Goal: Transaction & Acquisition: Obtain resource

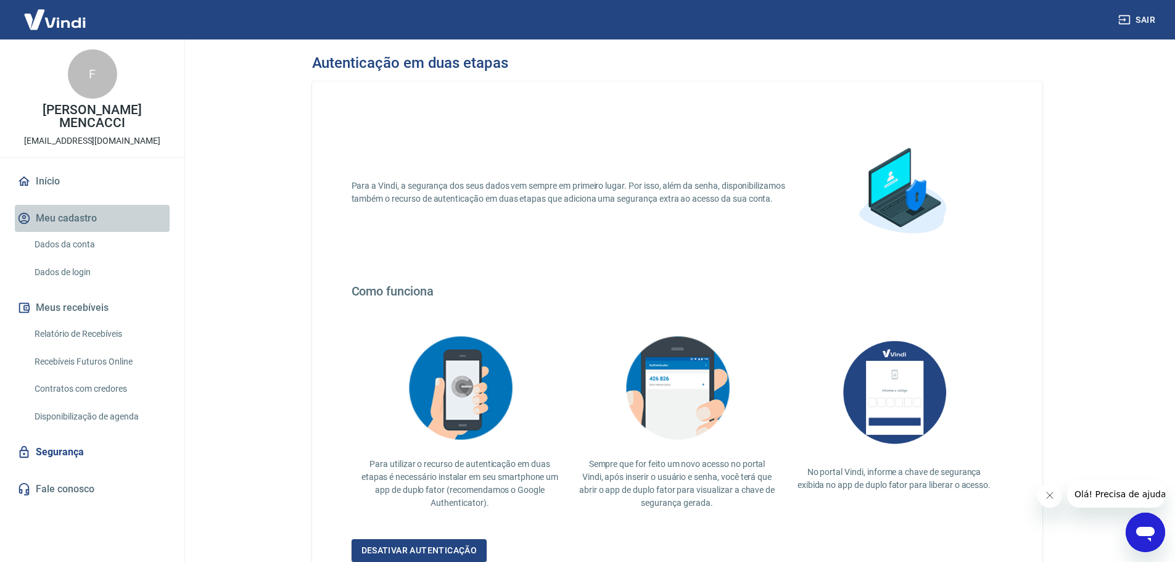
click at [75, 206] on button "Meu cadastro" at bounding box center [92, 218] width 155 height 27
click at [72, 168] on link "Início" at bounding box center [92, 181] width 155 height 27
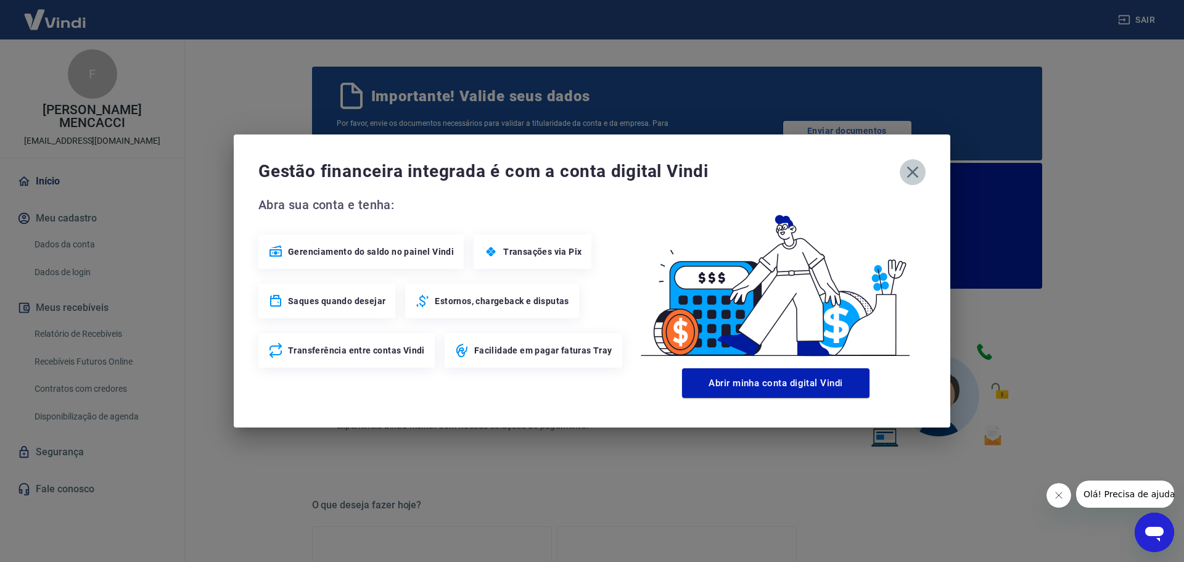
click at [910, 173] on icon "button" at bounding box center [913, 172] width 20 height 20
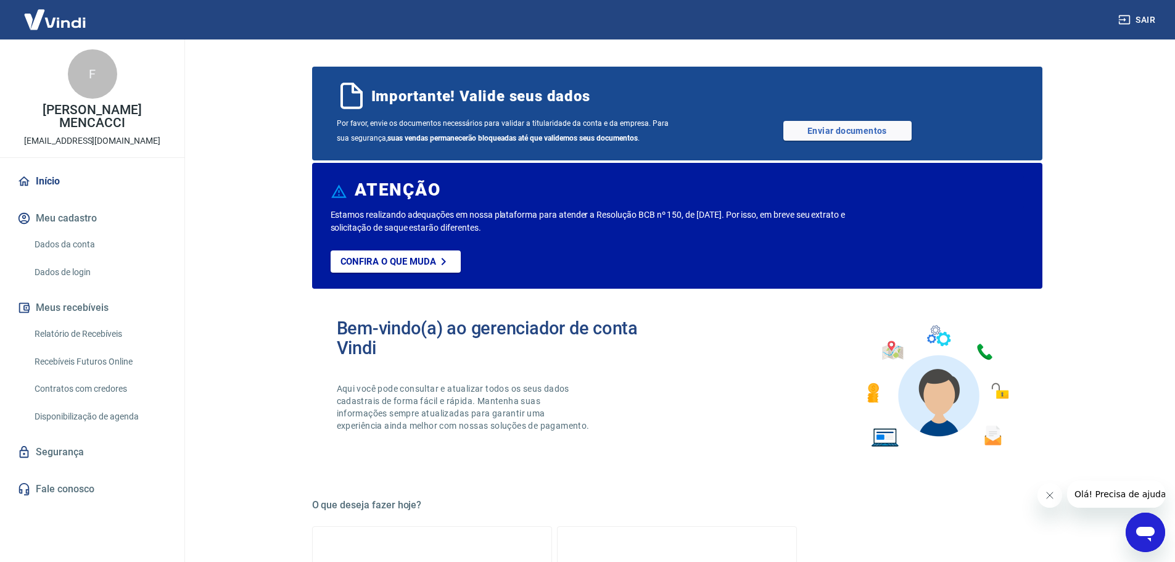
click at [77, 232] on link "Dados da conta" at bounding box center [100, 244] width 140 height 25
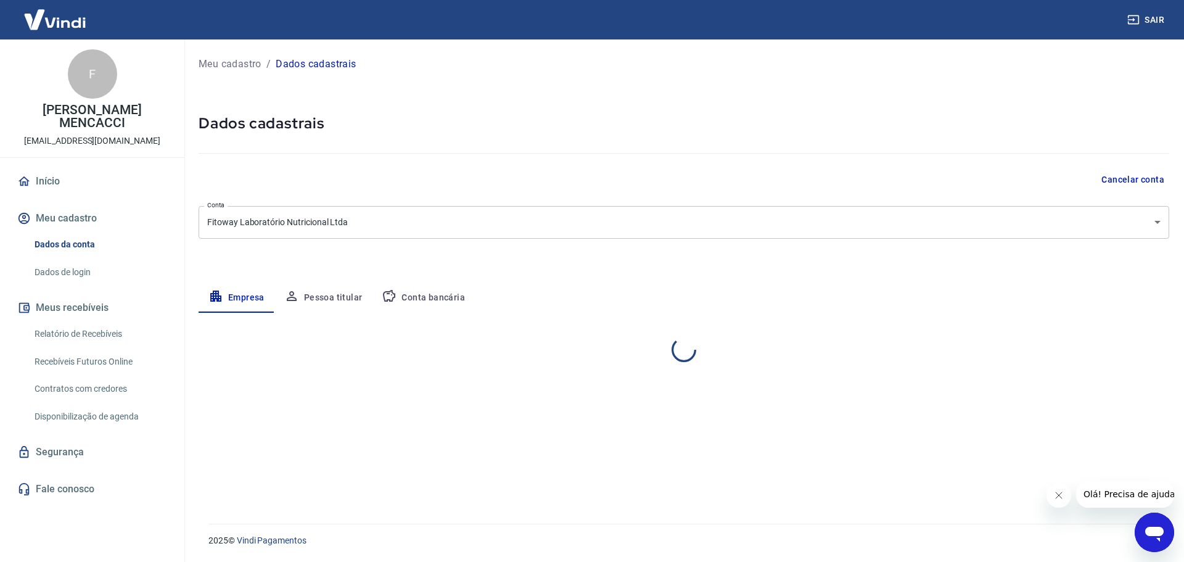
select select "SP"
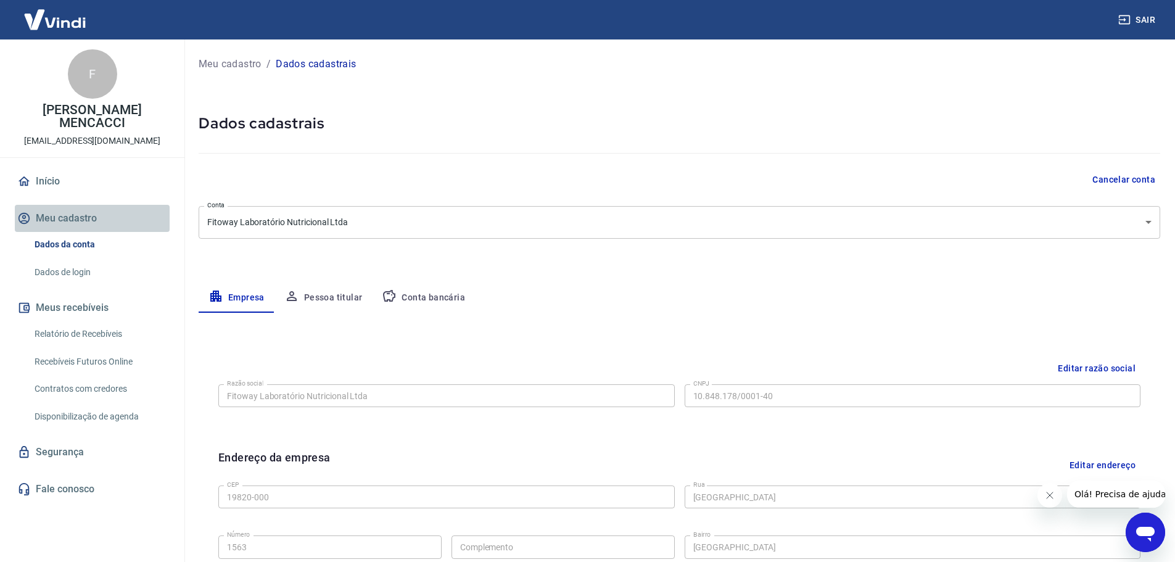
click at [77, 205] on button "Meu cadastro" at bounding box center [92, 218] width 155 height 27
click at [66, 168] on link "Início" at bounding box center [92, 181] width 155 height 27
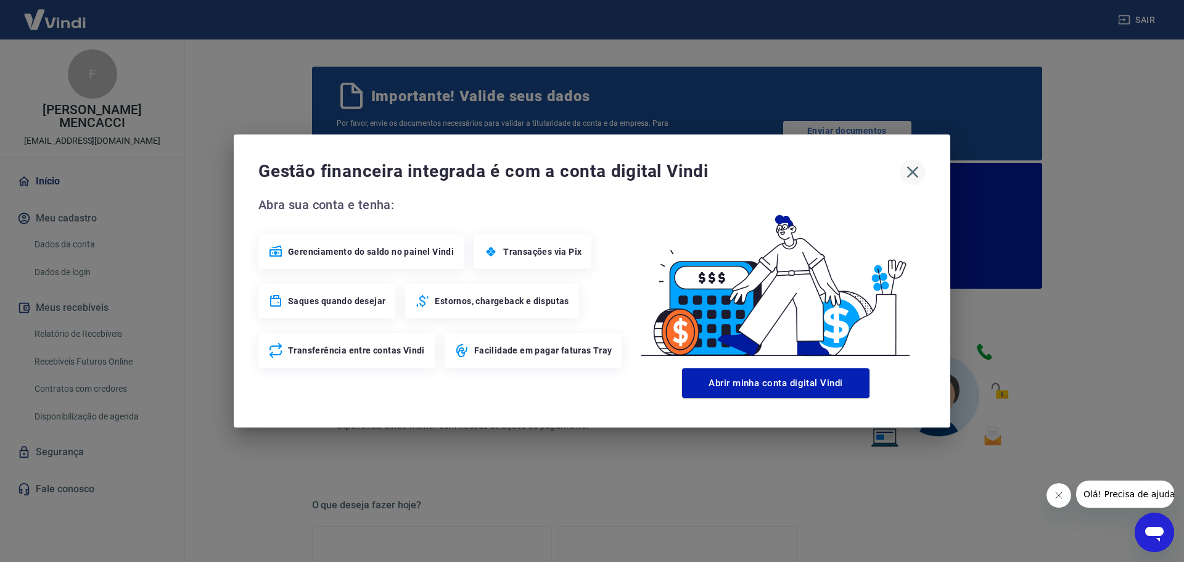
click at [914, 170] on icon "button" at bounding box center [913, 172] width 20 height 20
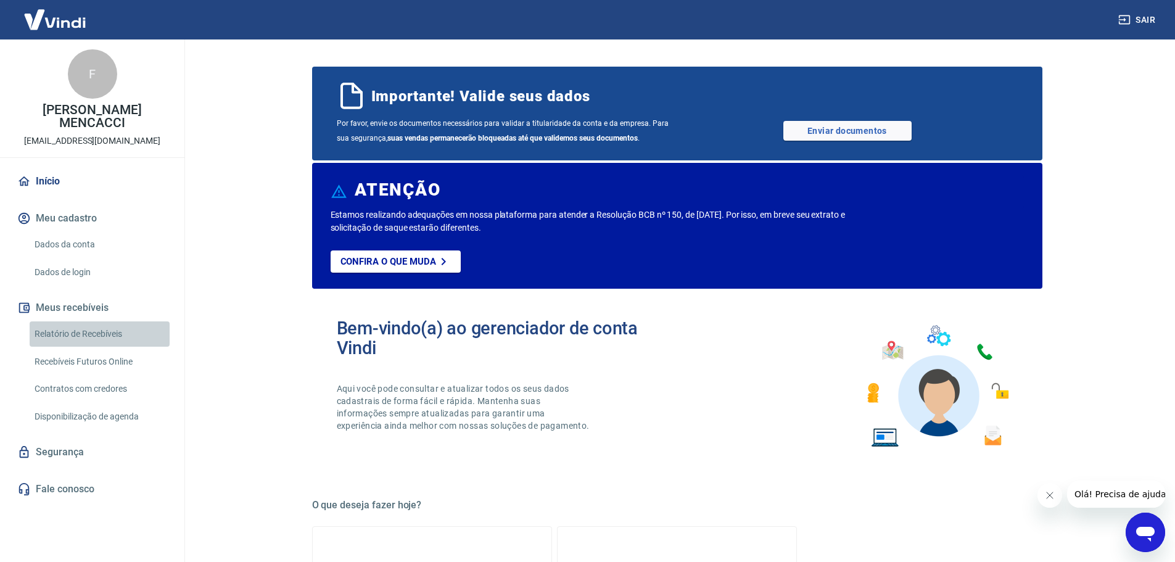
click at [95, 321] on link "Relatório de Recebíveis" at bounding box center [100, 333] width 140 height 25
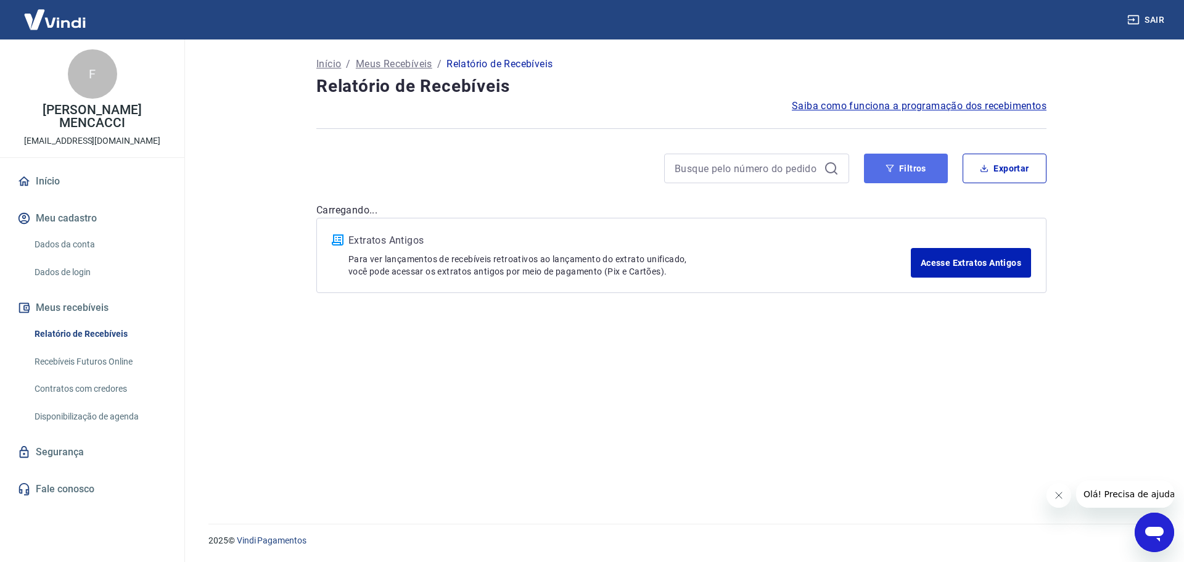
click at [913, 163] on button "Filtros" at bounding box center [906, 169] width 84 height 30
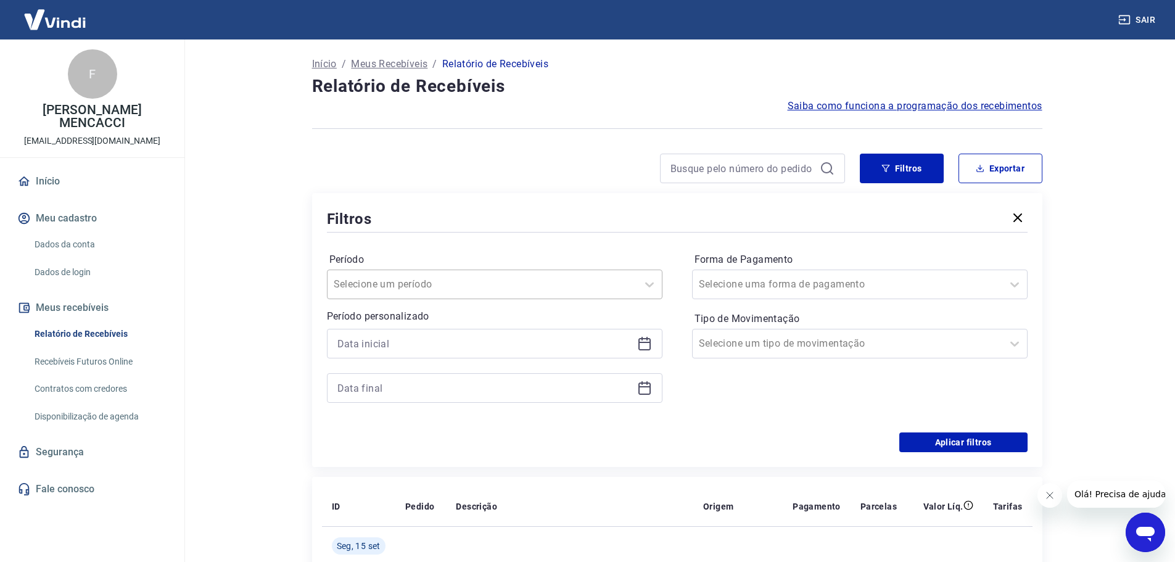
click at [405, 275] on div "Selecione um período" at bounding box center [483, 284] width 310 height 22
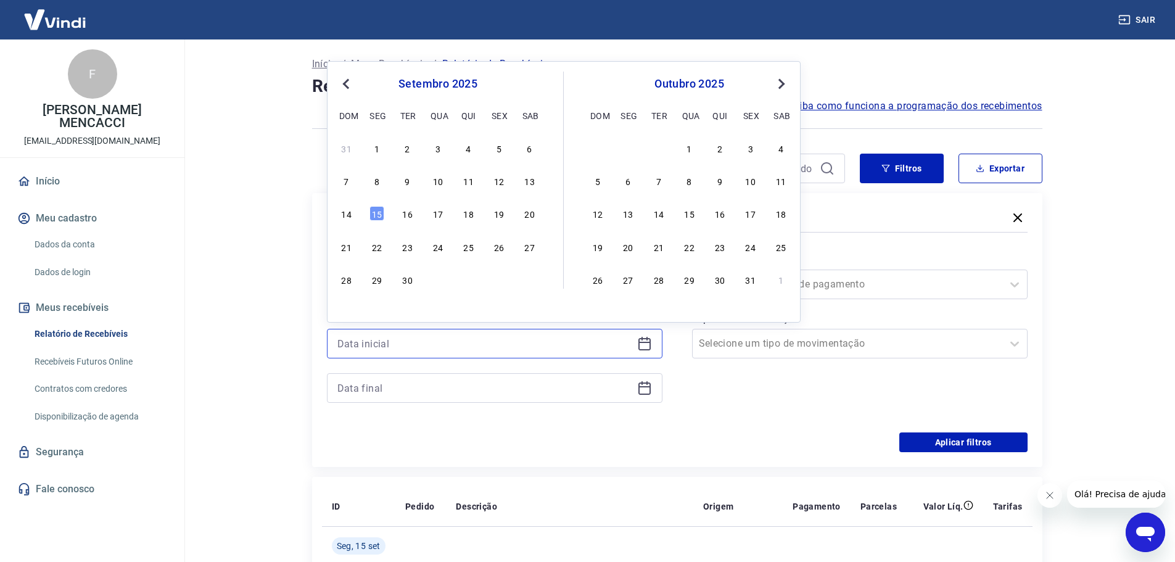
click at [365, 343] on input at bounding box center [484, 343] width 295 height 19
click at [410, 183] on div "9" at bounding box center [407, 180] width 15 height 15
type input "[DATE]"
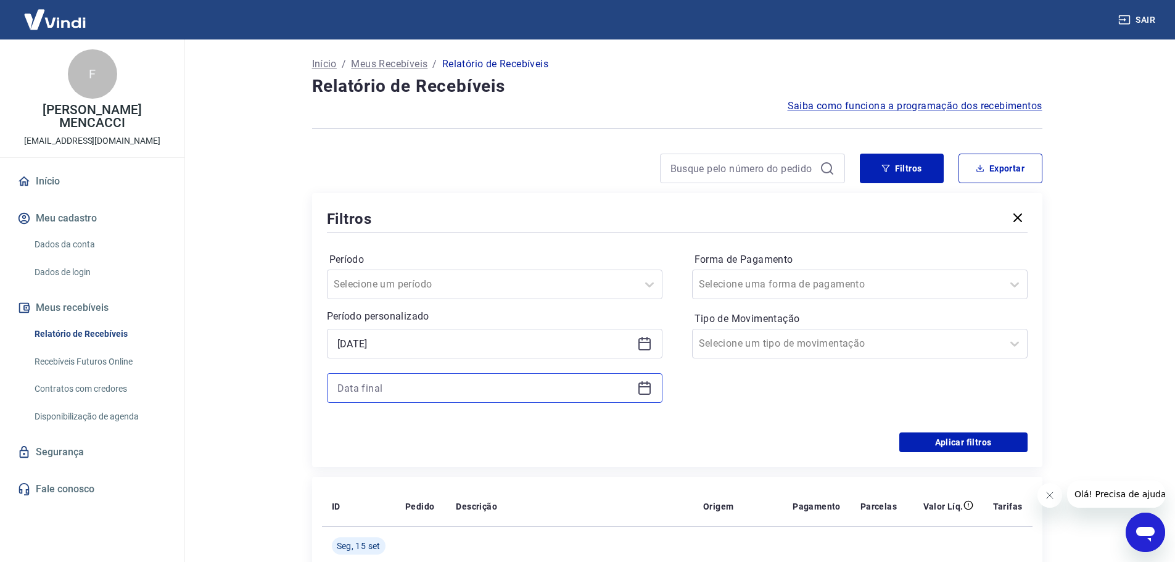
click at [373, 382] on input at bounding box center [484, 388] width 295 height 19
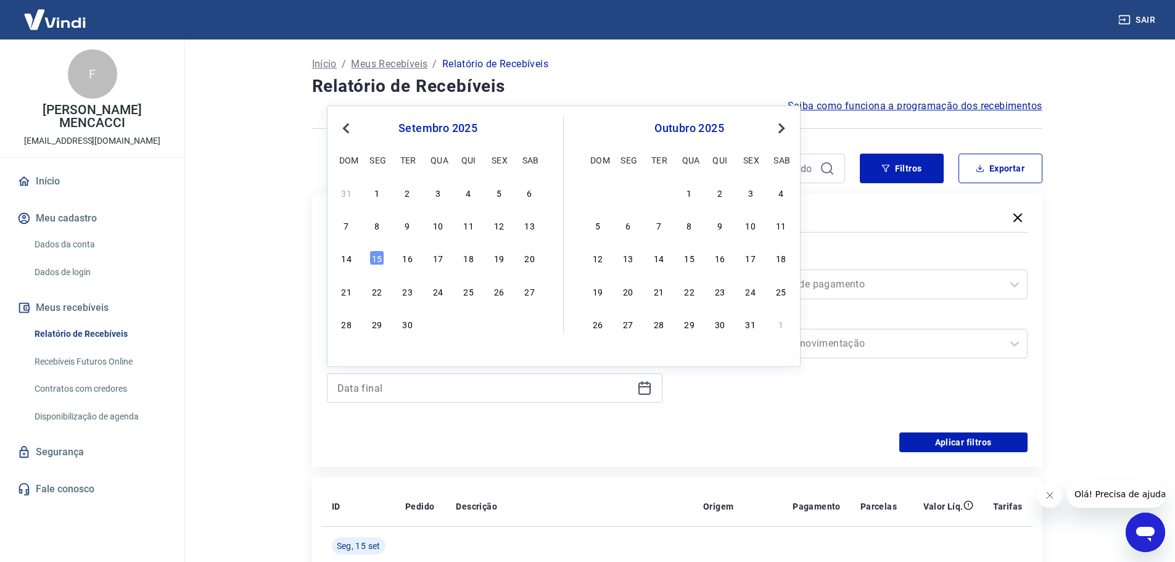
drag, startPoint x: 437, startPoint y: 225, endPoint x: 443, endPoint y: 390, distance: 166.1
click at [436, 225] on div "10" at bounding box center [438, 225] width 15 height 15
type input "[DATE]"
click at [429, 394] on input "[DATE]" at bounding box center [484, 388] width 295 height 19
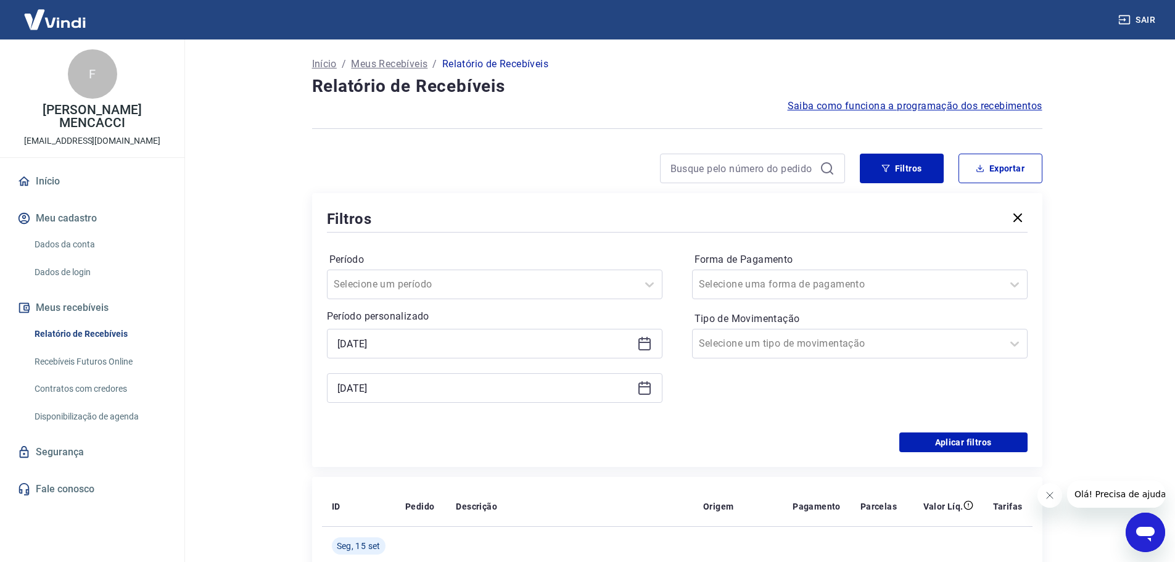
click at [835, 393] on div "Forma de Pagamento Selecione uma forma de pagamento Tipo de Movimentação Seleci…" at bounding box center [860, 334] width 336 height 168
click at [823, 280] on div at bounding box center [847, 284] width 297 height 17
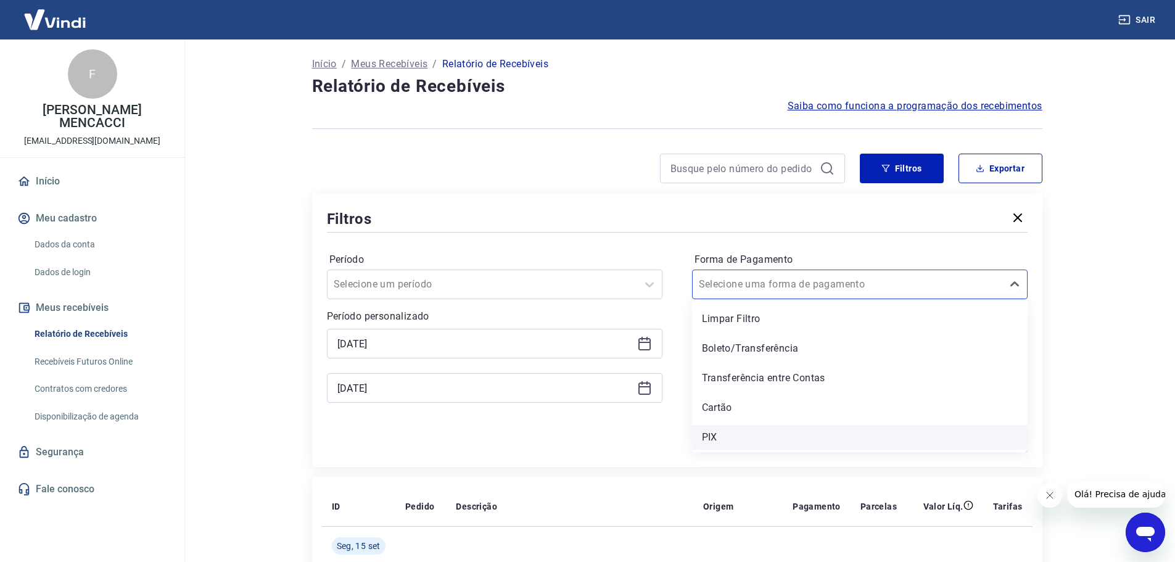
click at [714, 434] on div "PIX" at bounding box center [860, 437] width 336 height 25
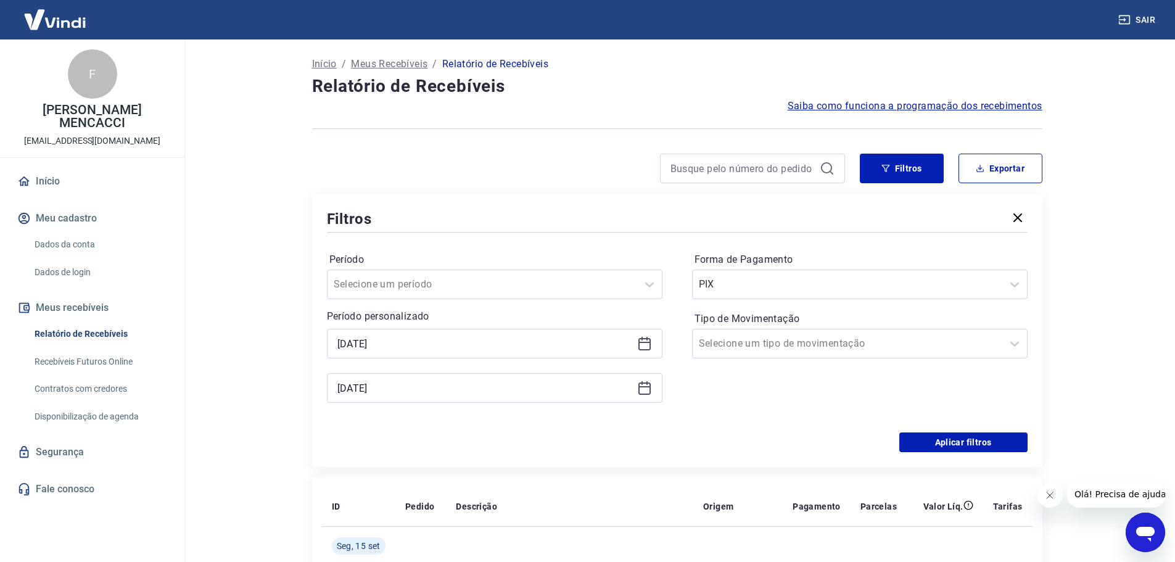
click at [784, 405] on div "Forma de Pagamento PIX Tipo de Movimentação Selecione um tipo de movimentação" at bounding box center [860, 334] width 336 height 168
click at [944, 442] on button "Aplicar filtros" at bounding box center [963, 442] width 128 height 20
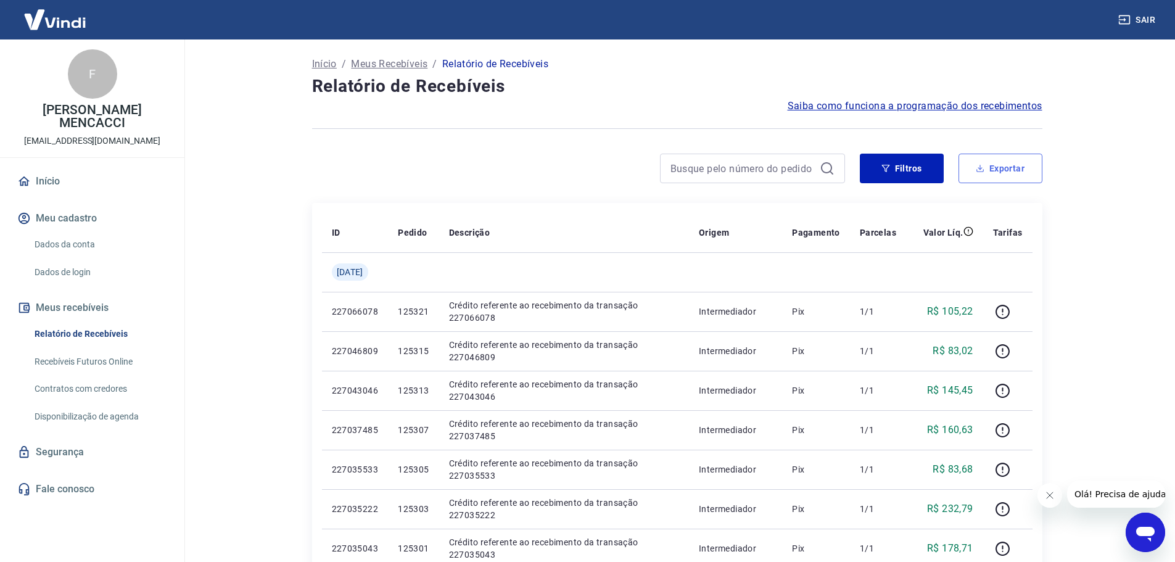
click at [1000, 165] on button "Exportar" at bounding box center [1000, 169] width 84 height 30
type input "[DATE]"
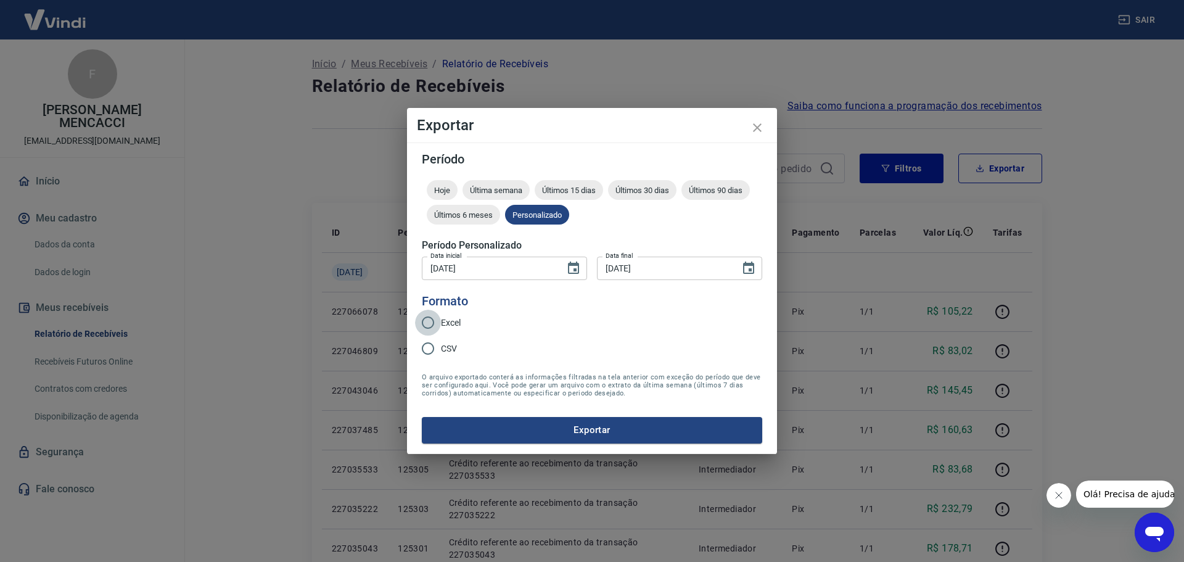
click at [429, 321] on input "Excel" at bounding box center [428, 323] width 26 height 26
radio input "true"
click at [603, 429] on button "Exportar" at bounding box center [592, 430] width 340 height 26
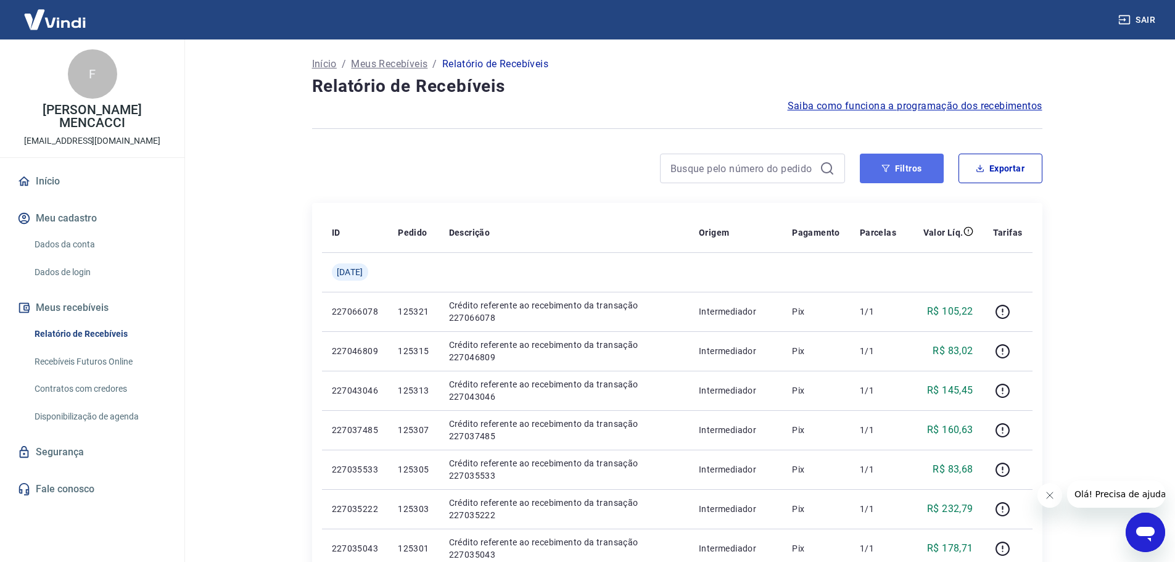
click at [897, 171] on button "Filtros" at bounding box center [902, 169] width 84 height 30
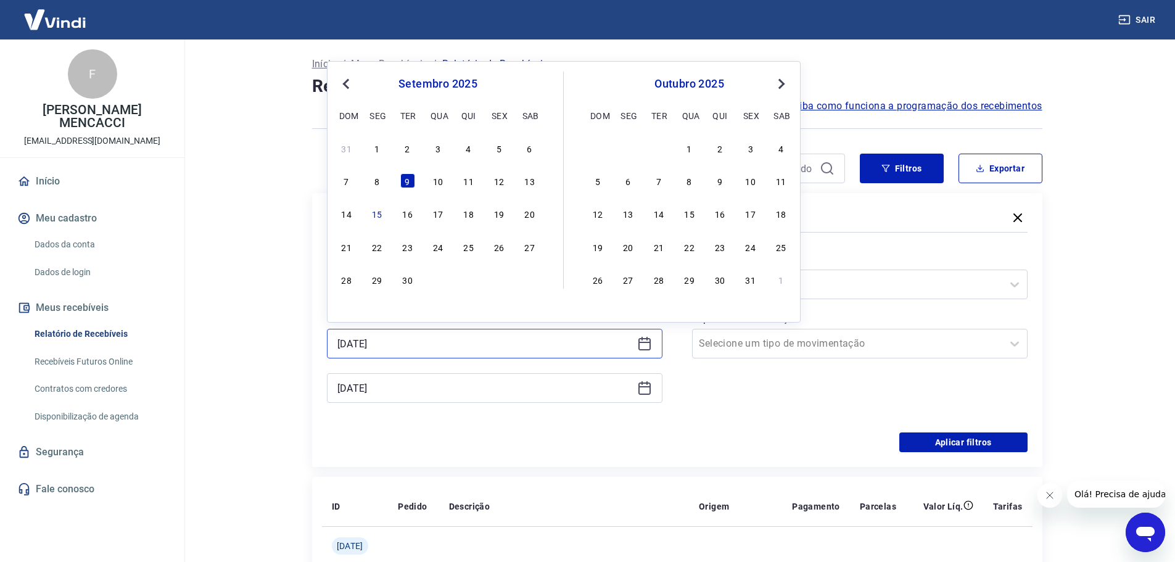
click at [398, 349] on input "[DATE]" at bounding box center [484, 343] width 295 height 19
click at [440, 181] on div "10" at bounding box center [438, 180] width 15 height 15
type input "[DATE]"
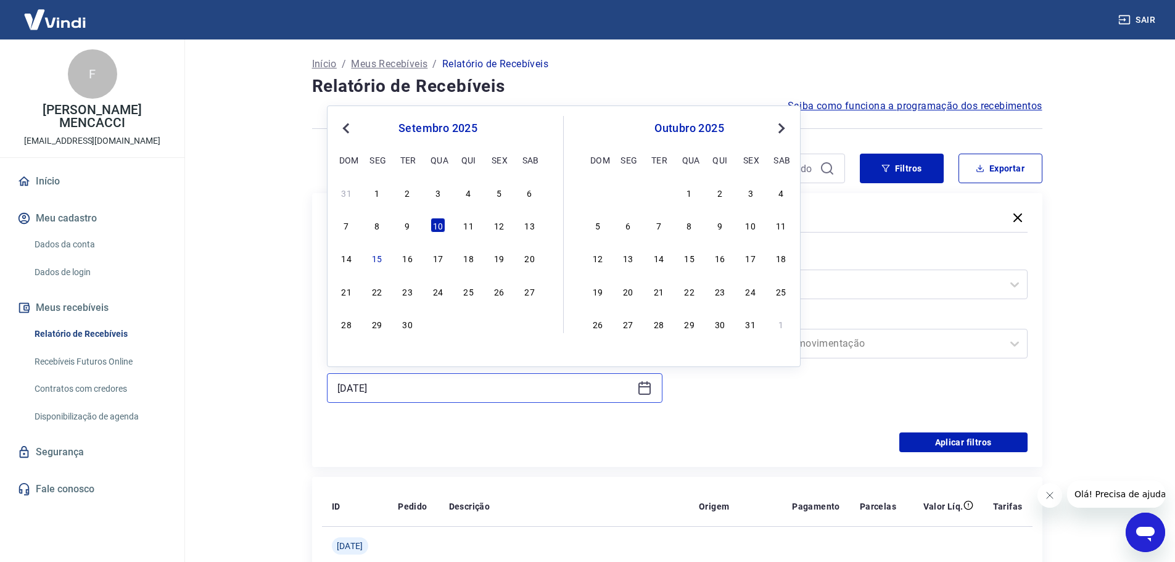
click at [408, 387] on input "[DATE]" at bounding box center [484, 388] width 295 height 19
drag, startPoint x: 408, startPoint y: 387, endPoint x: 299, endPoint y: 384, distance: 109.2
click at [467, 221] on div "11" at bounding box center [468, 225] width 15 height 15
type input "[DATE]"
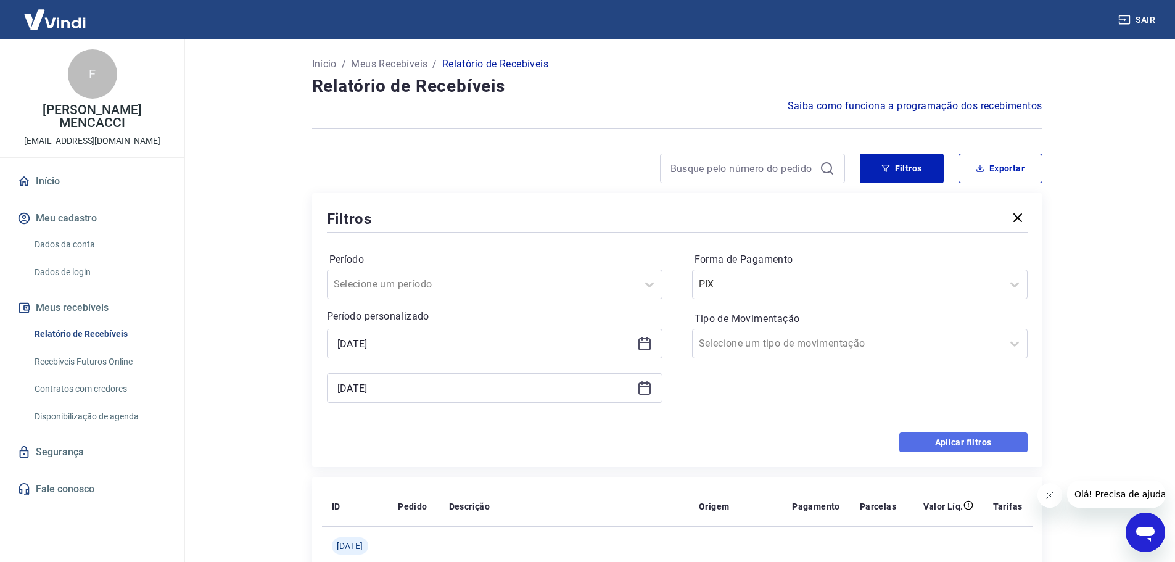
click at [953, 438] on button "Aplicar filtros" at bounding box center [963, 442] width 128 height 20
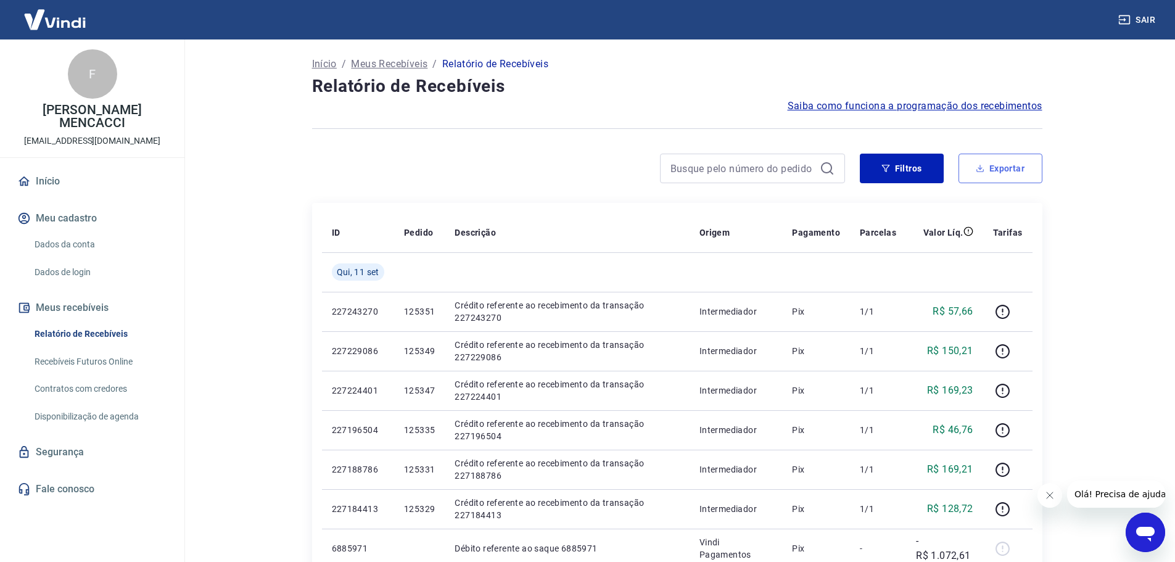
click at [981, 162] on button "Exportar" at bounding box center [1000, 169] width 84 height 30
type input "[DATE]"
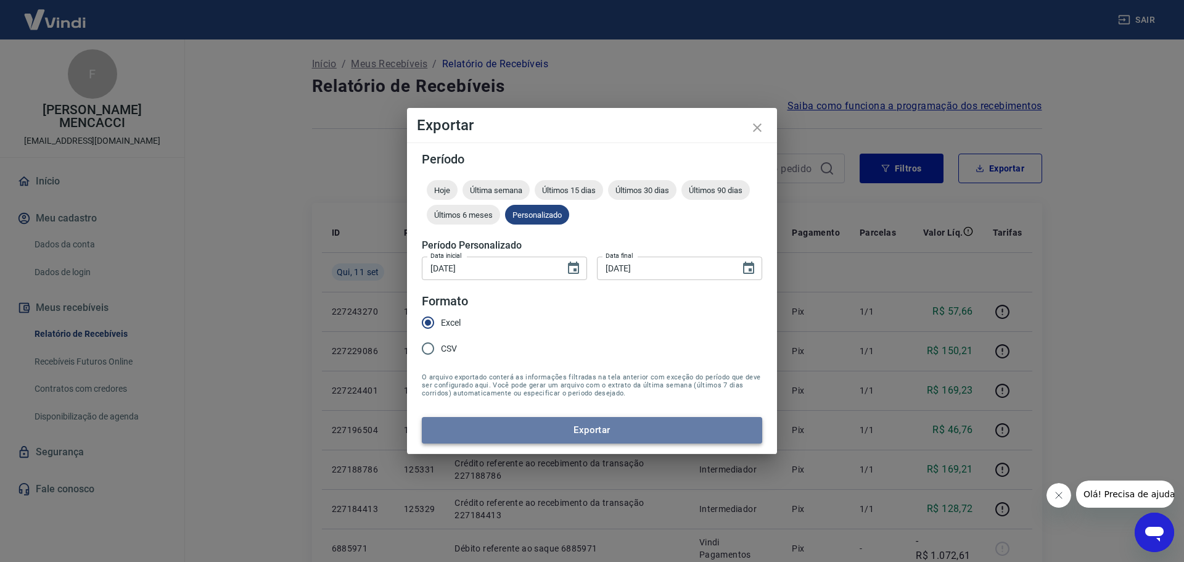
click at [569, 426] on button "Exportar" at bounding box center [592, 430] width 340 height 26
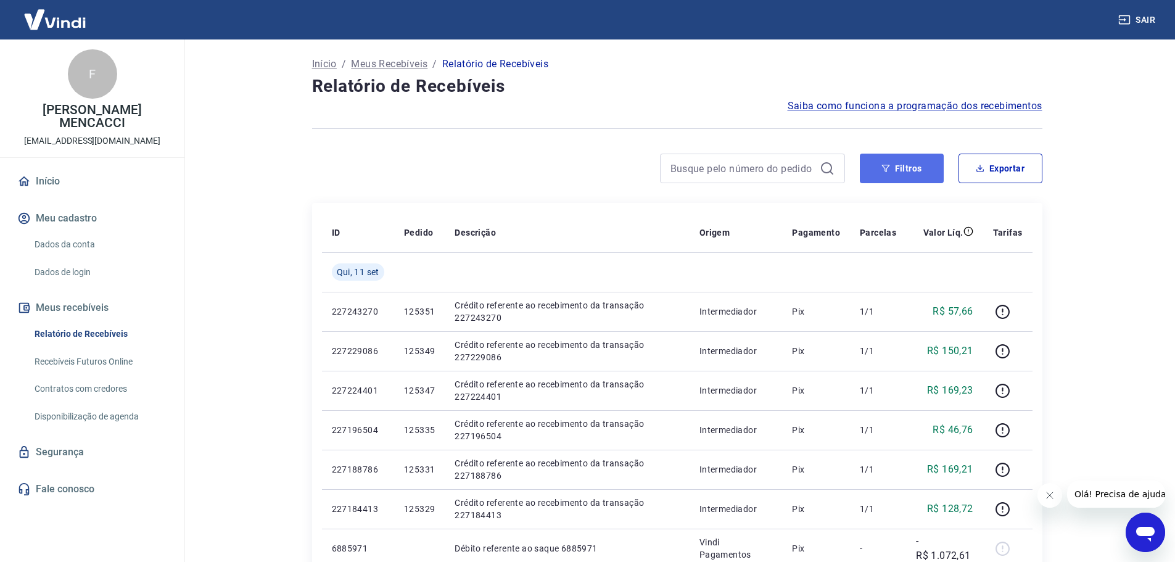
click at [902, 166] on button "Filtros" at bounding box center [902, 169] width 84 height 30
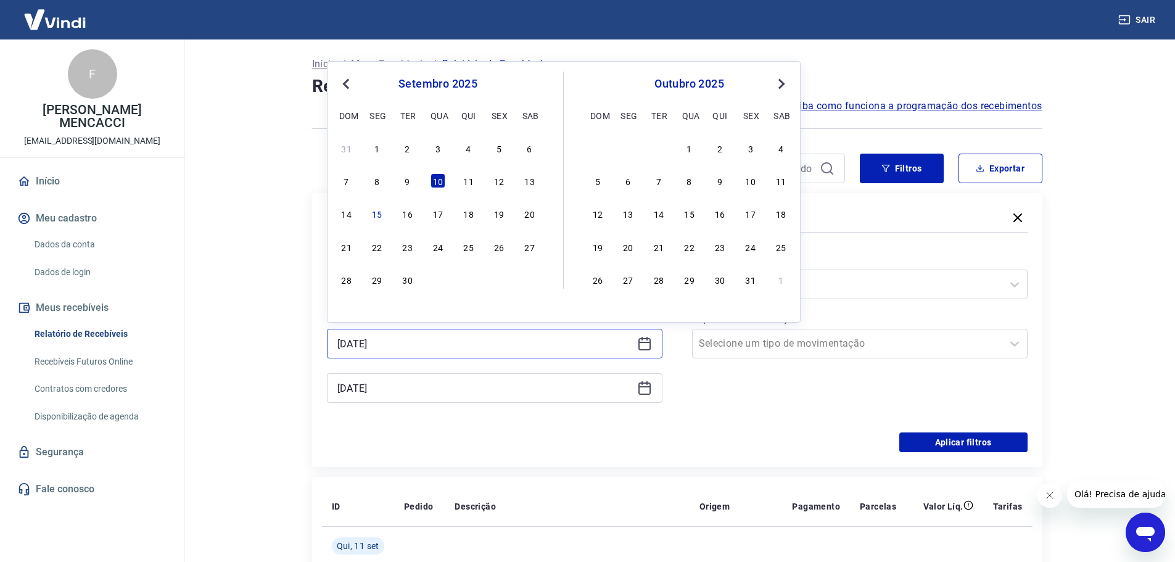
click at [391, 335] on input "[DATE]" at bounding box center [484, 343] width 295 height 19
click at [468, 179] on div "11" at bounding box center [468, 180] width 15 height 15
type input "[DATE]"
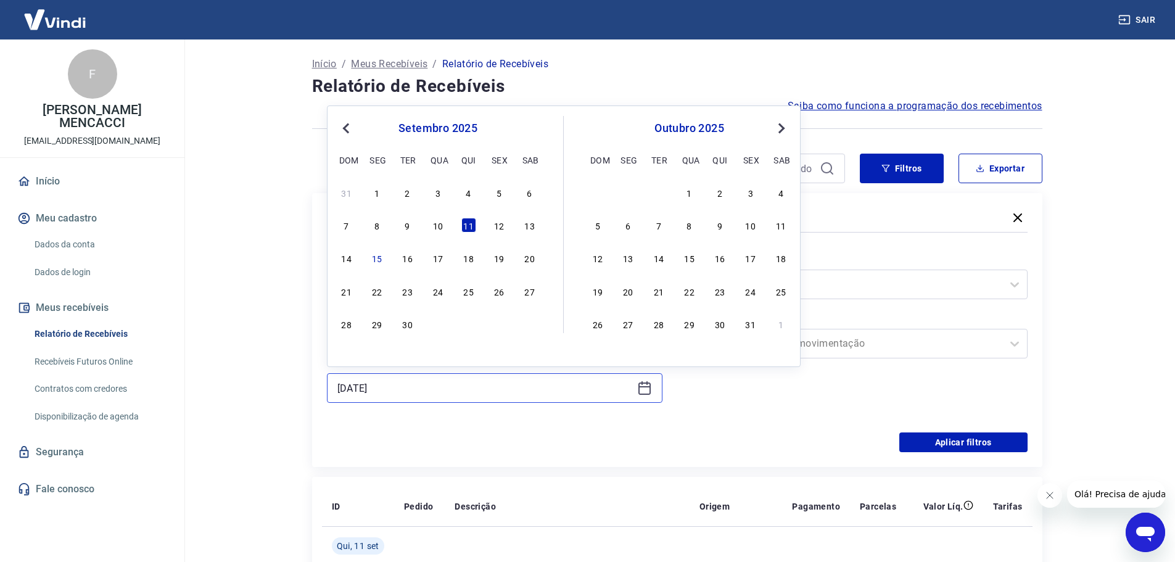
click at [400, 384] on input "[DATE]" at bounding box center [484, 388] width 295 height 19
click at [497, 222] on div "12" at bounding box center [499, 225] width 15 height 15
type input "[DATE]"
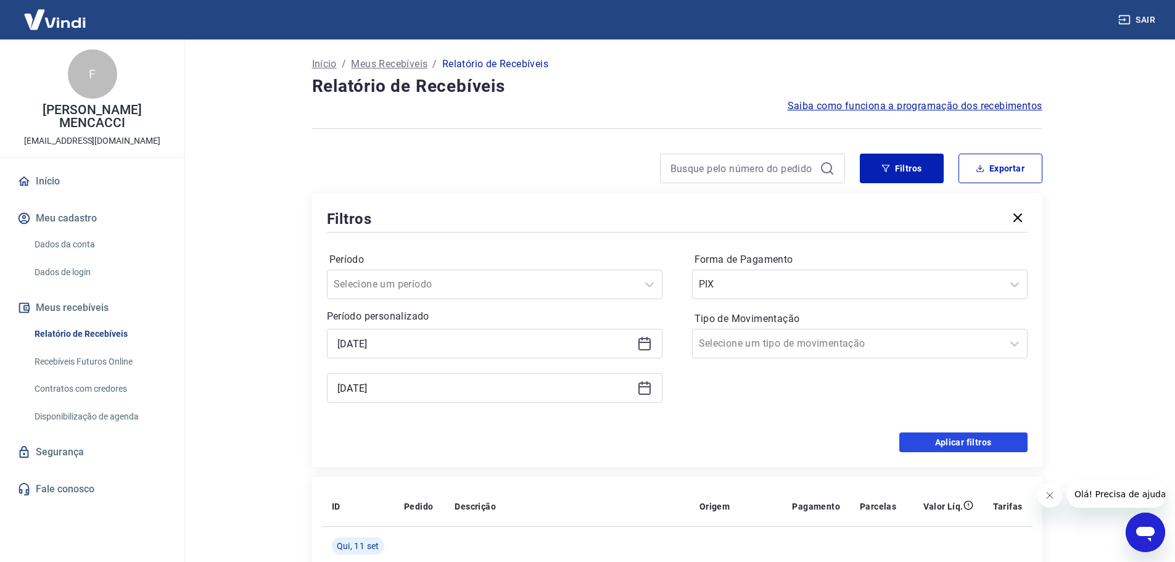
click at [963, 439] on button "Aplicar filtros" at bounding box center [963, 442] width 128 height 20
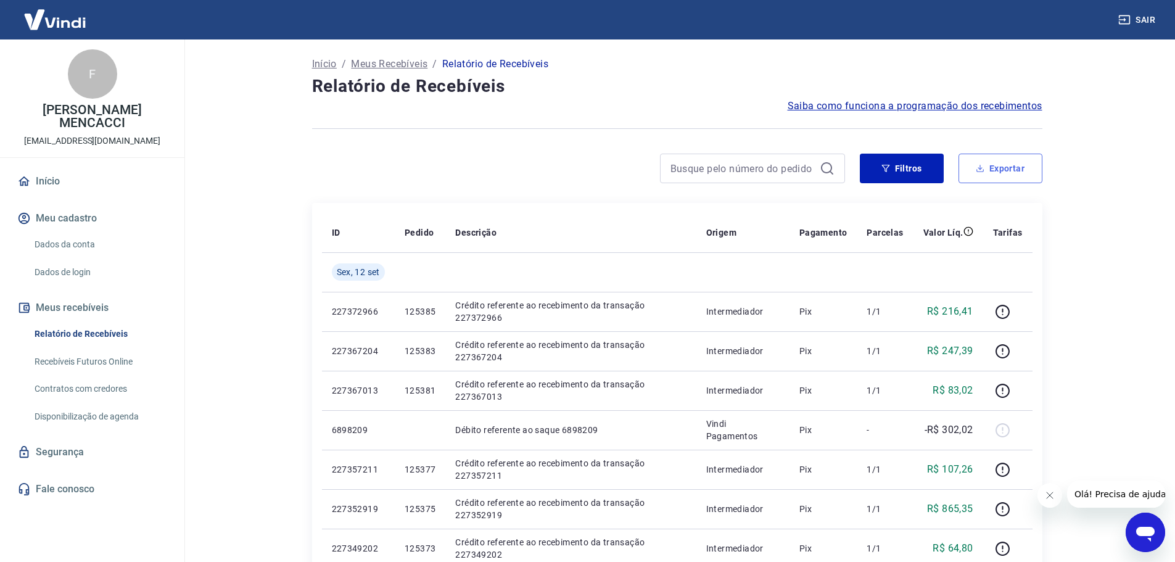
click at [1000, 174] on button "Exportar" at bounding box center [1000, 169] width 84 height 30
type input "[DATE]"
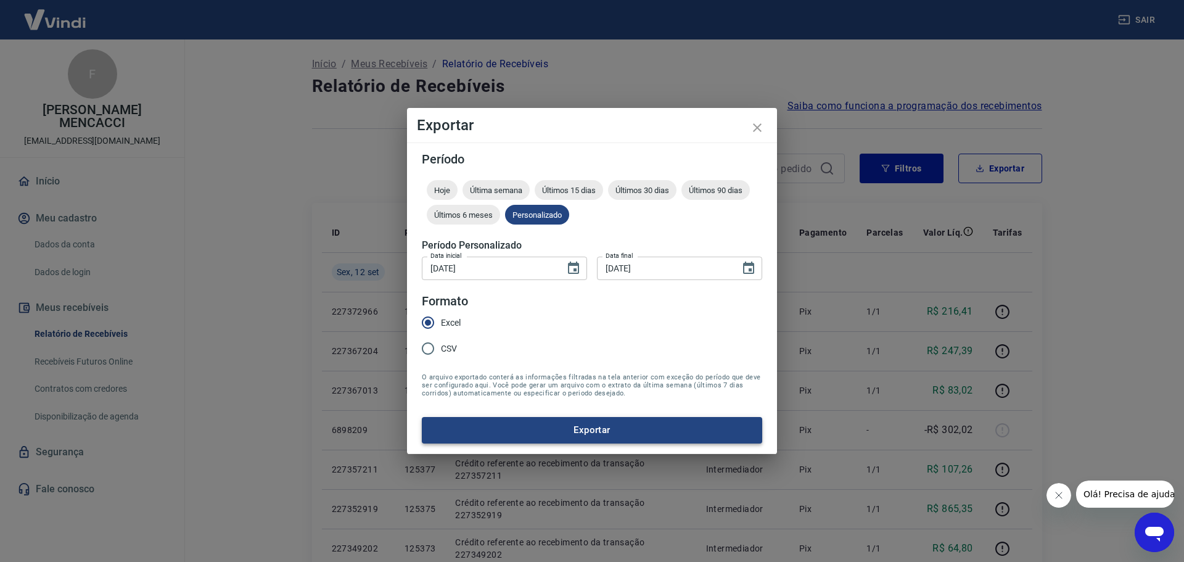
click at [586, 429] on button "Exportar" at bounding box center [592, 430] width 340 height 26
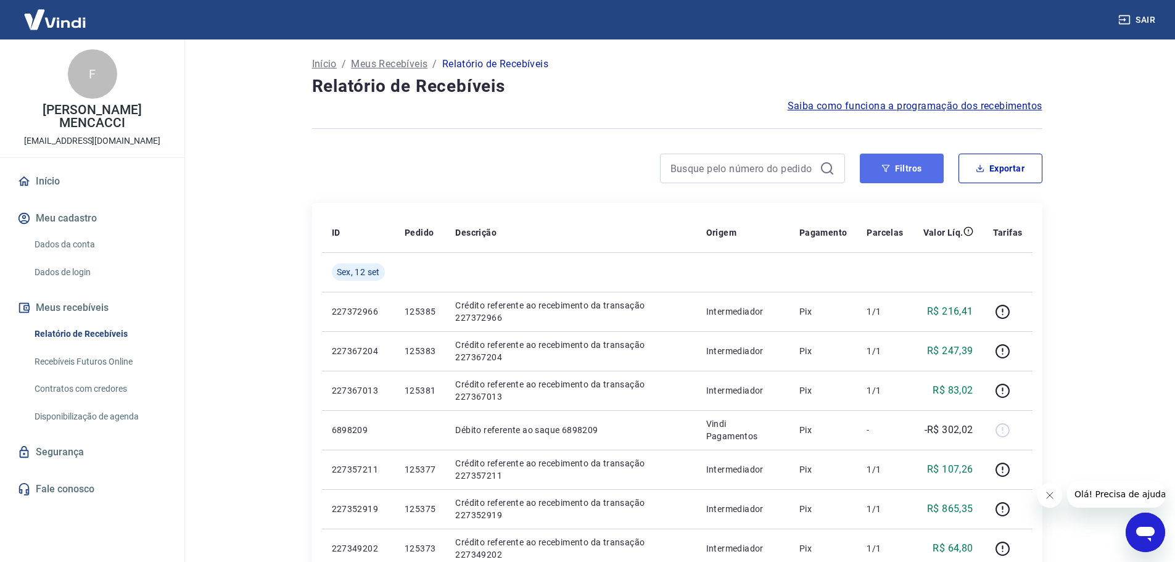
drag, startPoint x: 903, startPoint y: 179, endPoint x: 900, endPoint y: 173, distance: 6.4
click at [903, 179] on button "Filtros" at bounding box center [902, 169] width 84 height 30
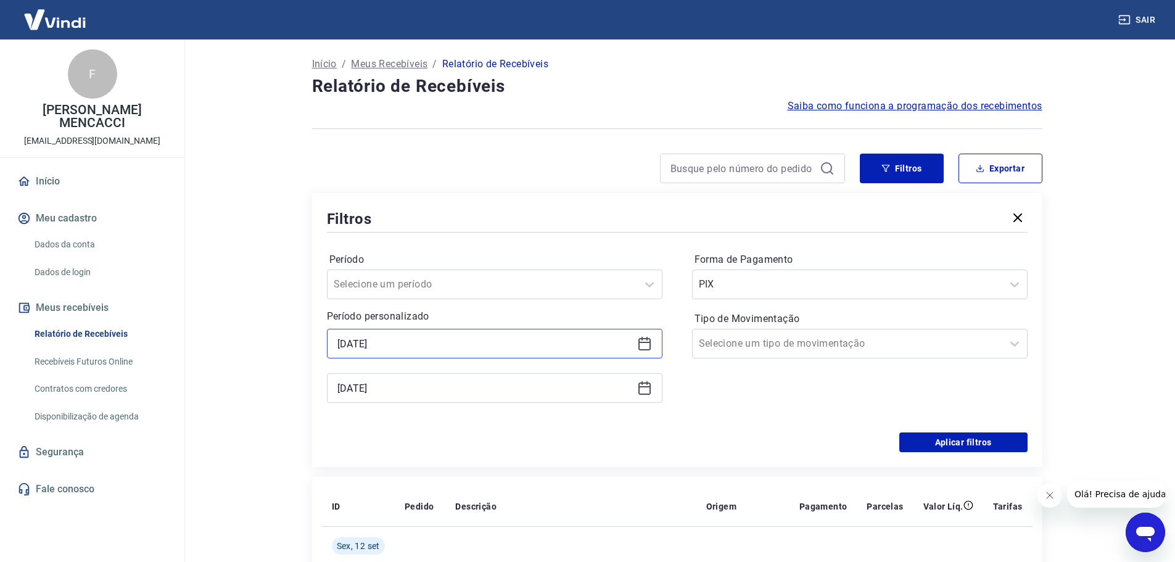
click at [399, 342] on input "[DATE]" at bounding box center [484, 343] width 295 height 19
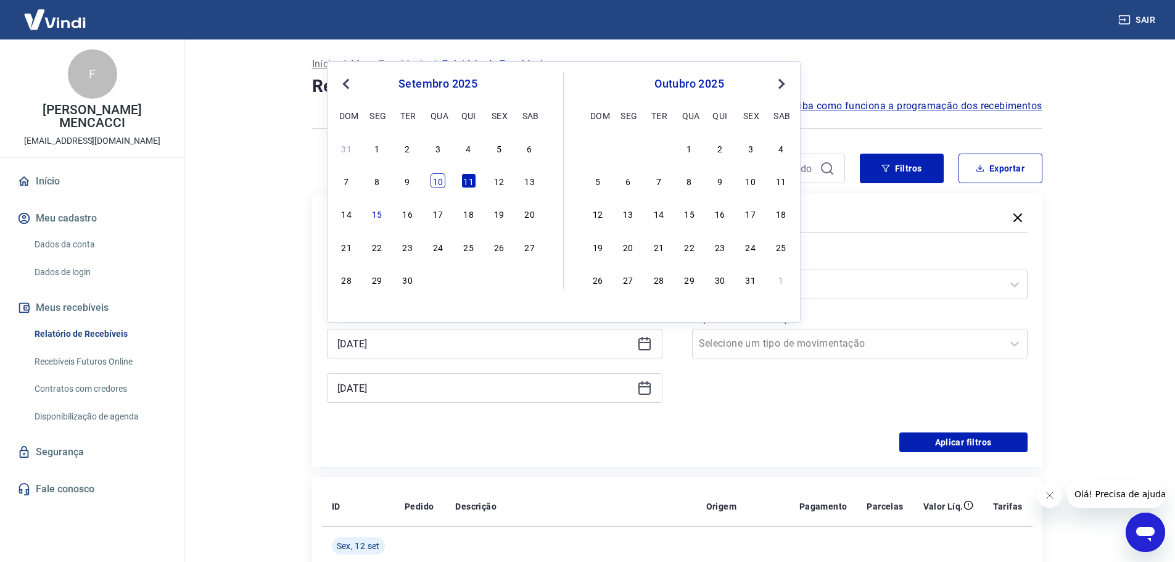
click at [440, 180] on div "10" at bounding box center [438, 180] width 15 height 15
type input "[DATE]"
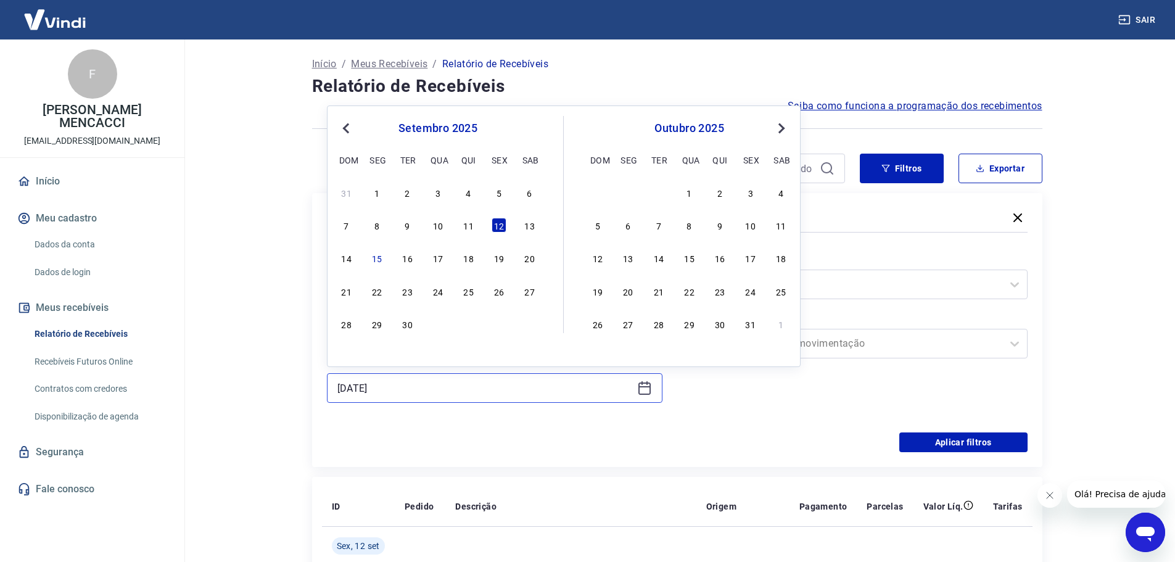
click at [386, 391] on input "[DATE]" at bounding box center [484, 388] width 295 height 19
click at [437, 223] on div "10" at bounding box center [438, 225] width 15 height 15
type input "[DATE]"
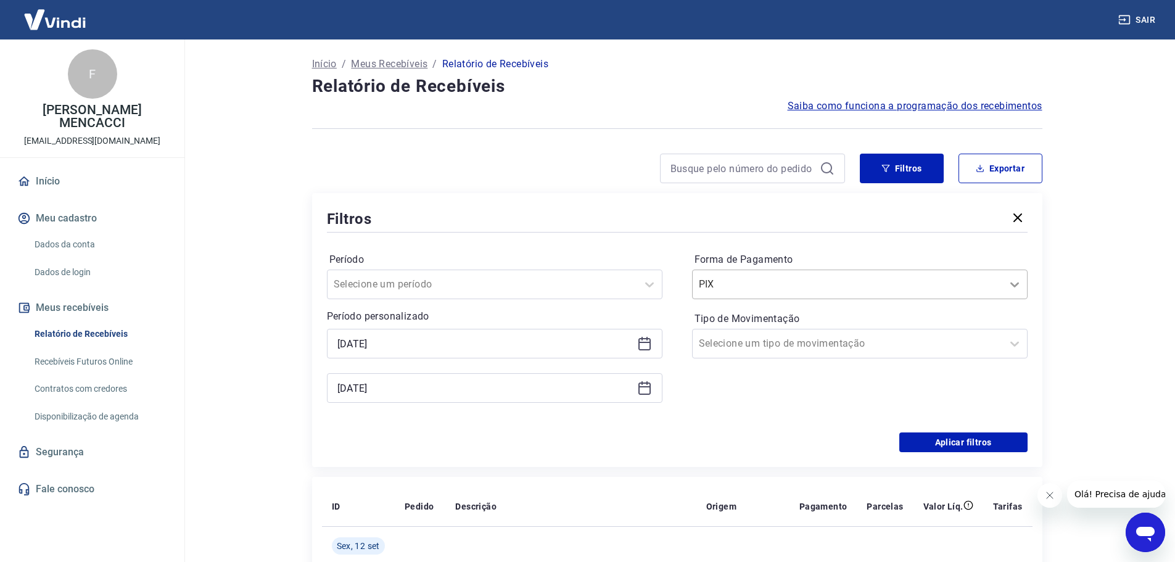
click at [1016, 282] on icon at bounding box center [1014, 284] width 15 height 15
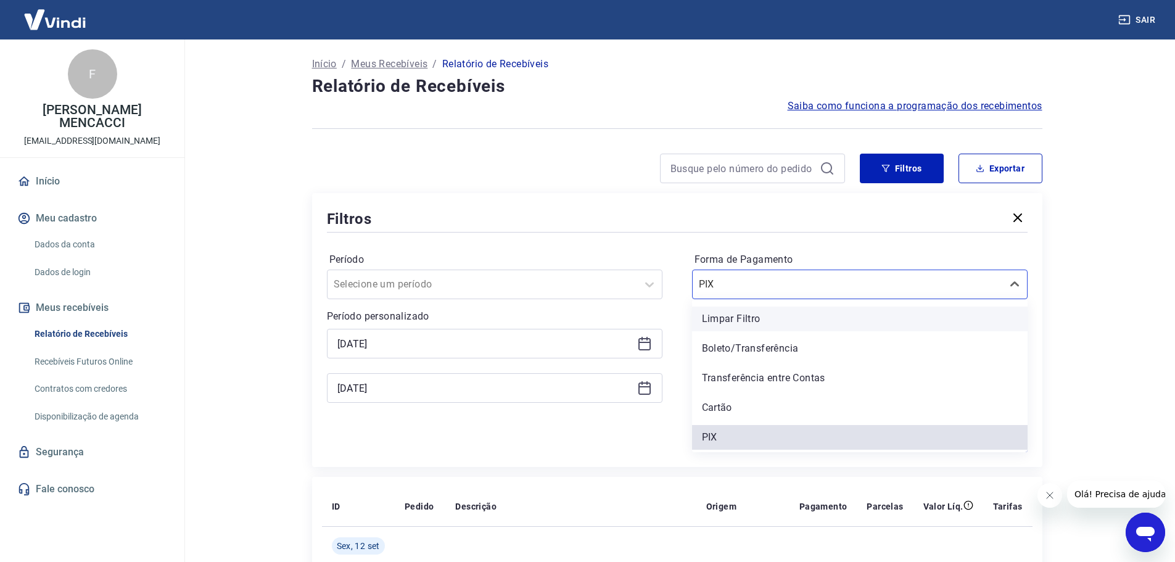
click at [727, 321] on div "Limpar Filtro" at bounding box center [860, 319] width 336 height 25
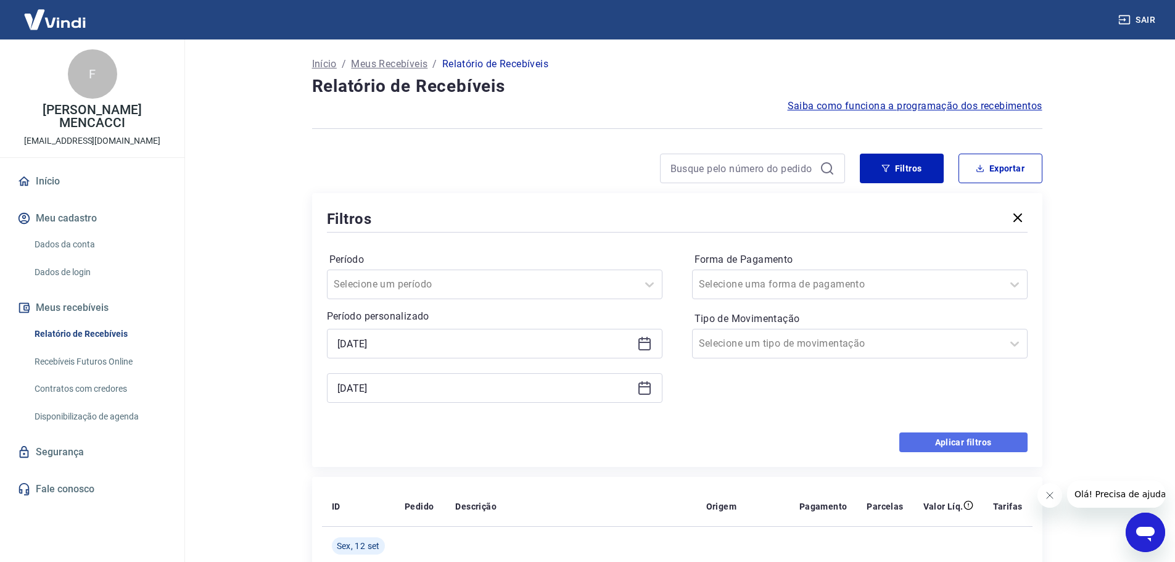
click at [949, 441] on button "Aplicar filtros" at bounding box center [963, 442] width 128 height 20
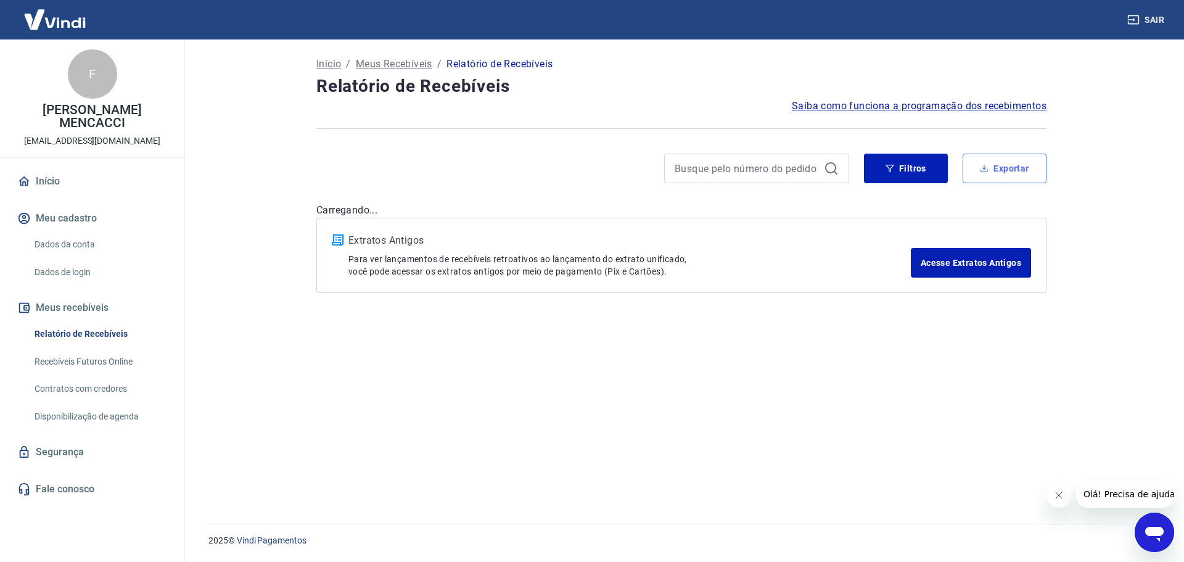
click at [1013, 165] on button "Exportar" at bounding box center [1005, 169] width 84 height 30
type input "[DATE]"
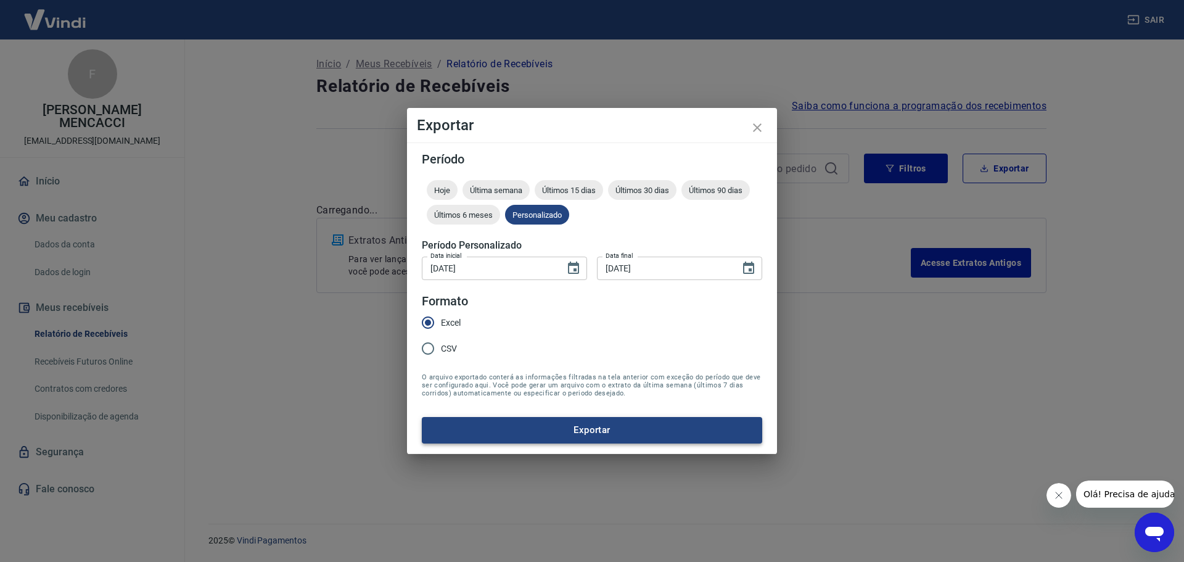
click at [577, 429] on button "Exportar" at bounding box center [592, 430] width 340 height 26
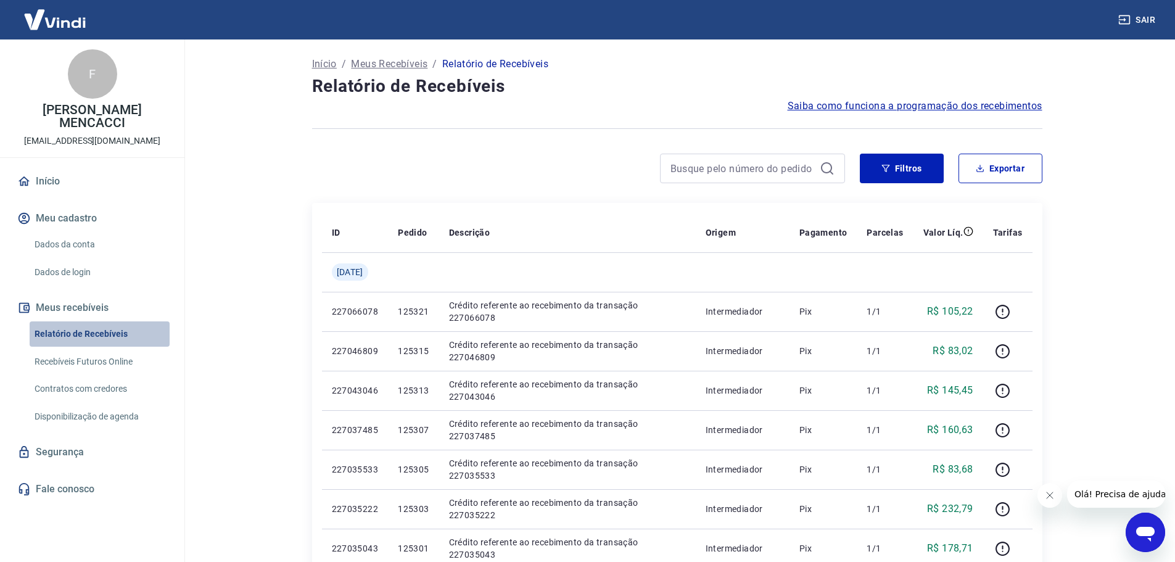
click at [96, 321] on link "Relatório de Recebíveis" at bounding box center [100, 333] width 140 height 25
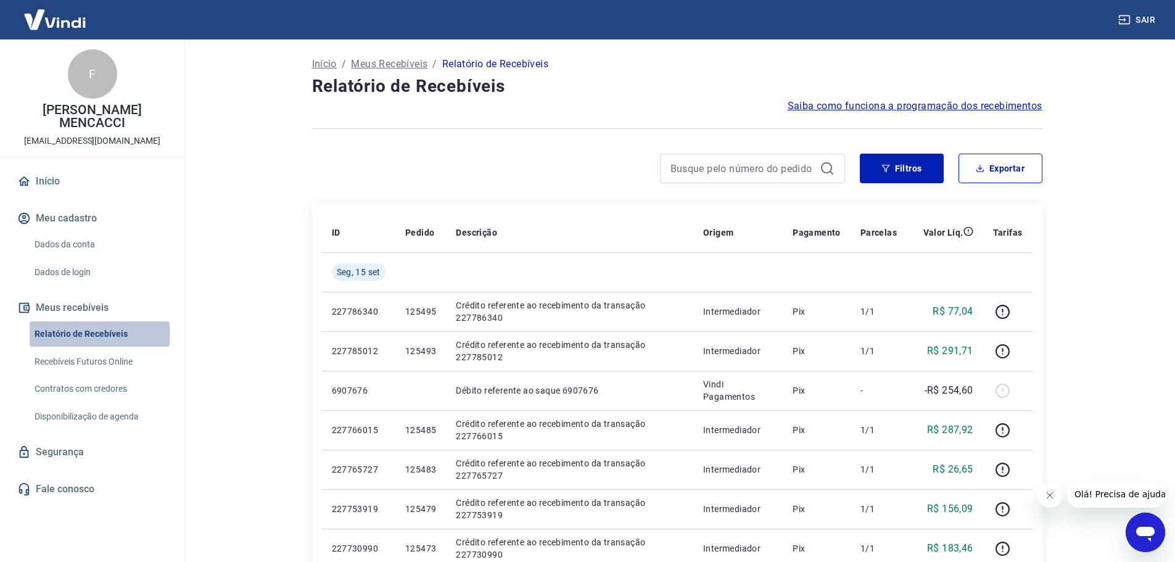
click at [99, 321] on link "Relatório de Recebíveis" at bounding box center [100, 333] width 140 height 25
click at [99, 349] on link "Recebíveis Futuros Online" at bounding box center [100, 361] width 140 height 25
